Goal: Task Accomplishment & Management: Manage account settings

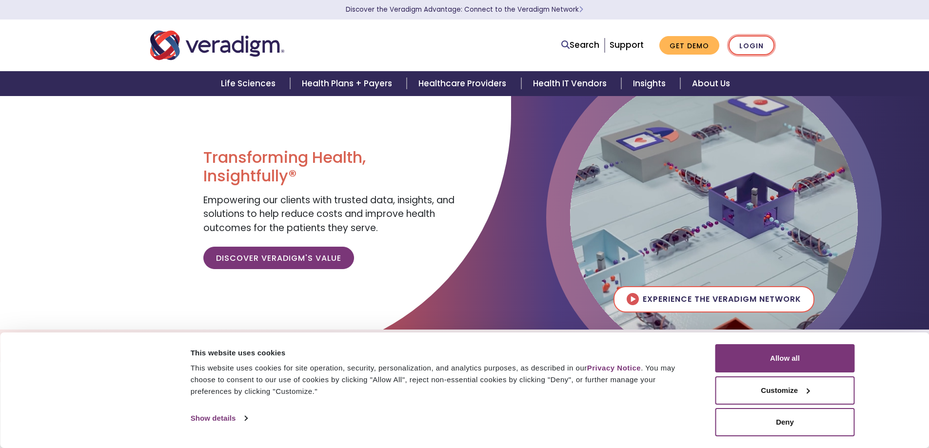
click at [746, 48] on link "Login" at bounding box center [752, 46] width 46 height 20
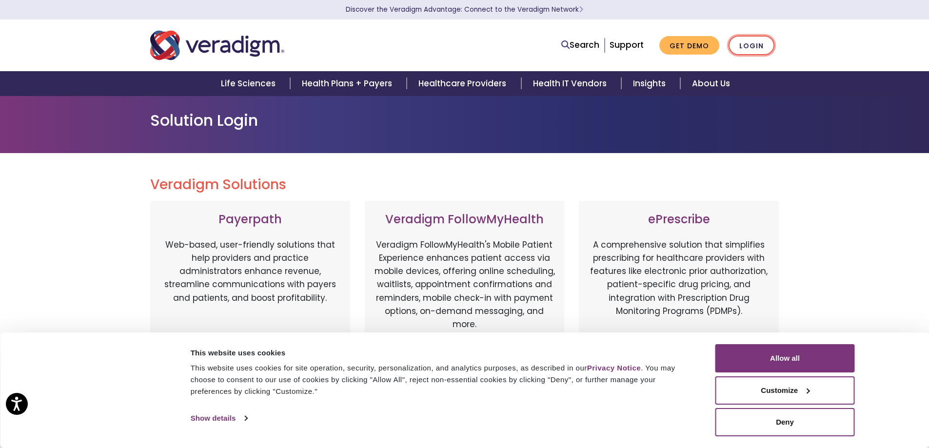
click at [766, 47] on link "Login" at bounding box center [752, 46] width 46 height 20
